Goal: Transaction & Acquisition: Purchase product/service

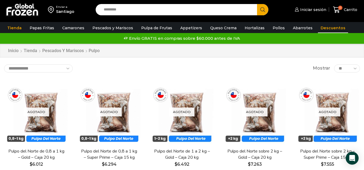
click at [321, 28] on link "Descuentos" at bounding box center [333, 28] width 30 height 10
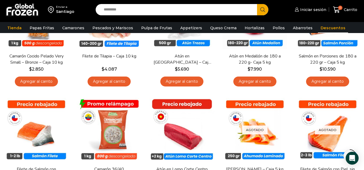
scroll to position [108, 0]
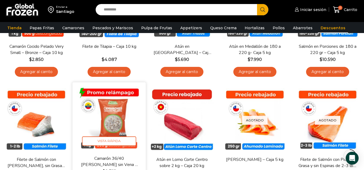
click at [116, 117] on img at bounding box center [108, 118] width 65 height 65
